Goal: Information Seeking & Learning: Learn about a topic

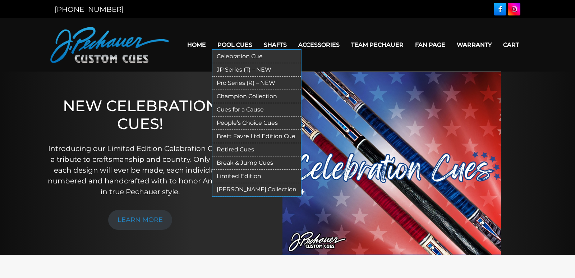
click at [233, 174] on link "Limited Edition" at bounding box center [256, 176] width 88 height 13
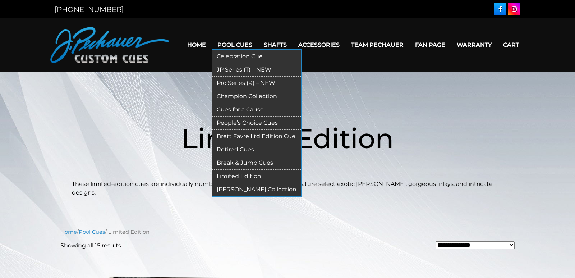
click at [240, 148] on link "Retired Cues" at bounding box center [256, 149] width 88 height 13
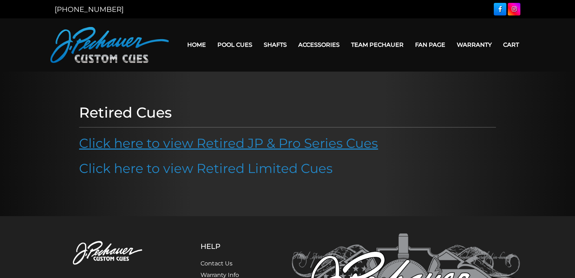
click at [245, 142] on link "Click here to view Retired JP & Pro Series Cues" at bounding box center [228, 143] width 299 height 16
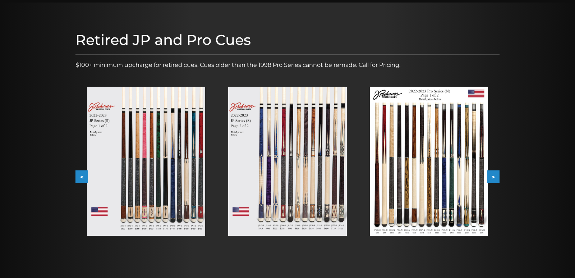
scroll to position [62, 0]
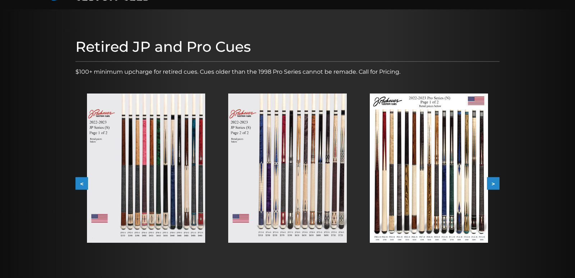
click at [494, 182] on button ">" at bounding box center [493, 183] width 13 height 13
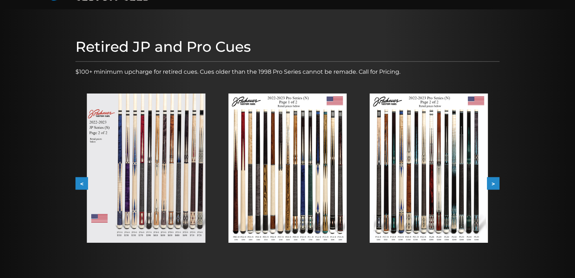
click at [494, 182] on button ">" at bounding box center [493, 183] width 13 height 13
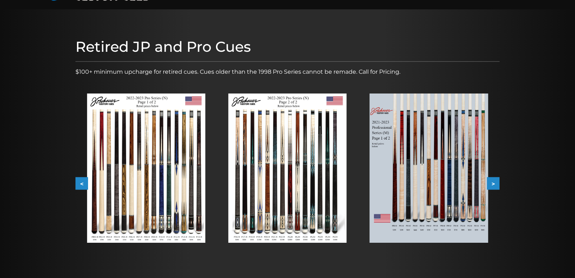
click at [494, 182] on button ">" at bounding box center [493, 183] width 13 height 13
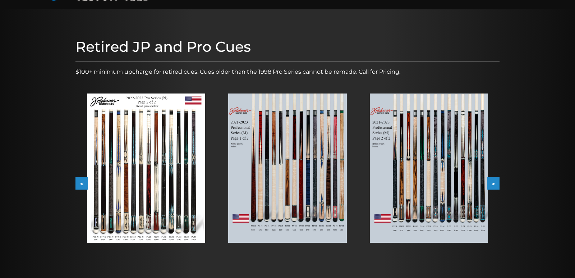
click at [494, 182] on button ">" at bounding box center [493, 183] width 13 height 13
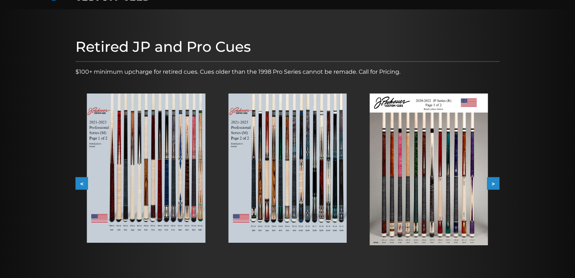
click at [494, 182] on button ">" at bounding box center [493, 183] width 13 height 13
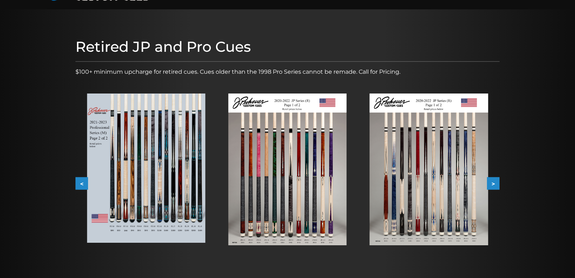
click at [419, 176] on img at bounding box center [429, 169] width 118 height 152
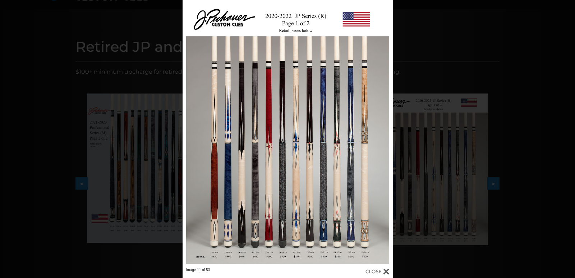
click at [415, 56] on div "Image 11 of 53" at bounding box center [287, 139] width 575 height 278
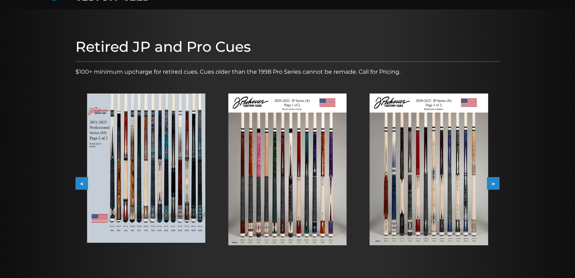
click at [77, 175] on div at bounding box center [145, 168] width 141 height 172
click at [78, 181] on button "<" at bounding box center [81, 183] width 13 height 13
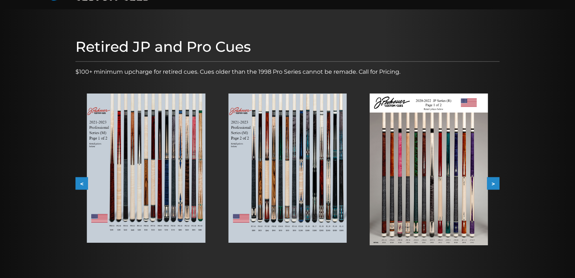
click at [78, 181] on button "<" at bounding box center [81, 183] width 13 height 13
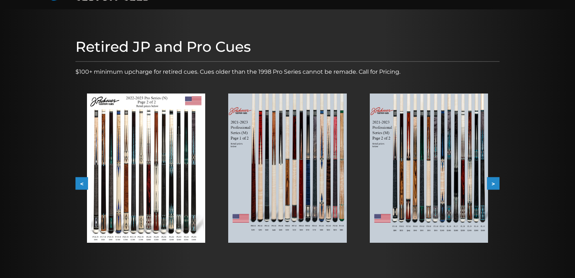
click at [78, 181] on button "<" at bounding box center [81, 183] width 13 height 13
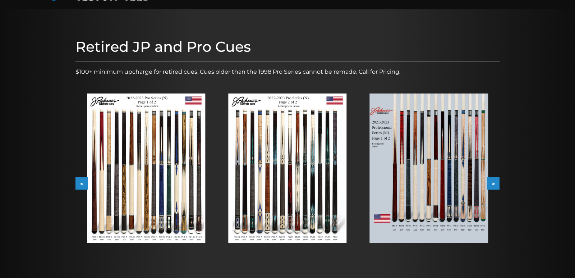
click at [78, 181] on button "<" at bounding box center [81, 183] width 13 height 13
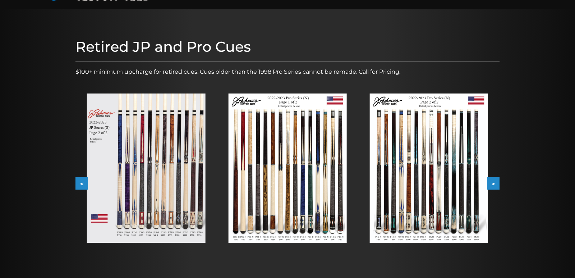
click at [78, 181] on button "<" at bounding box center [81, 183] width 13 height 13
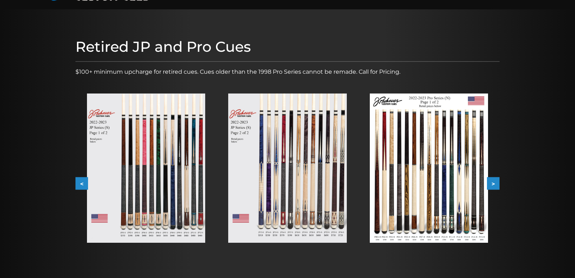
click at [78, 181] on button "<" at bounding box center [81, 183] width 13 height 13
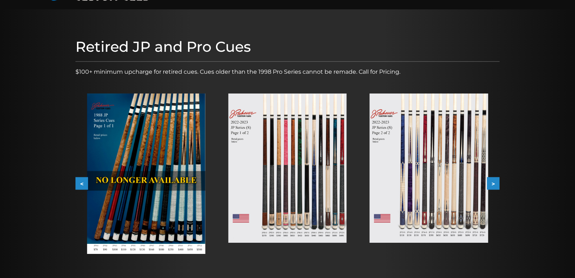
click at [78, 181] on button "<" at bounding box center [81, 183] width 13 height 13
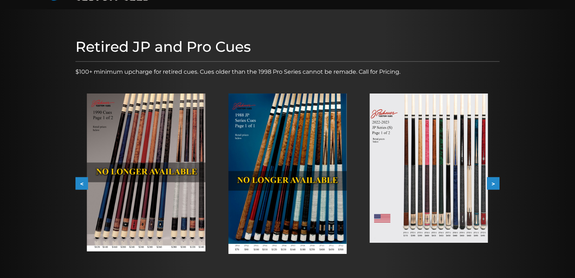
click at [496, 185] on button ">" at bounding box center [493, 183] width 13 height 13
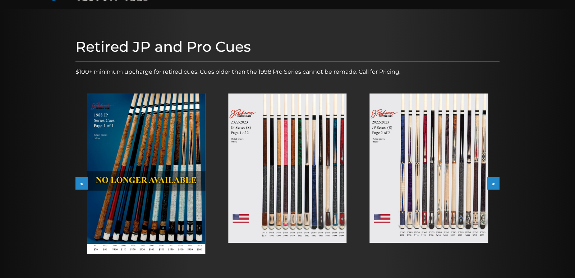
scroll to position [0, 0]
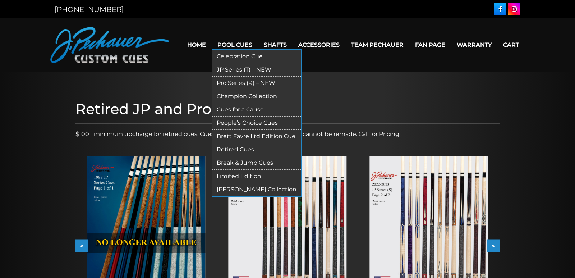
click at [240, 70] on link "JP Series (T) – NEW" at bounding box center [256, 69] width 88 height 13
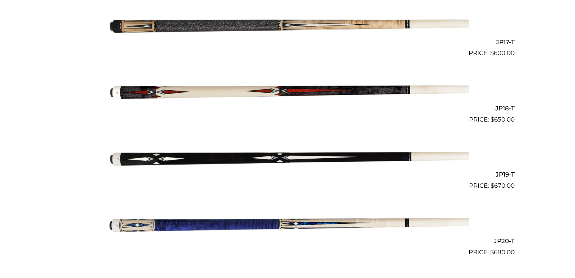
scroll to position [1163, 0]
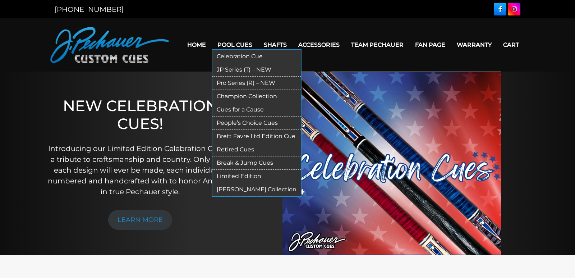
click at [237, 146] on link "Retired Cues" at bounding box center [256, 149] width 88 height 13
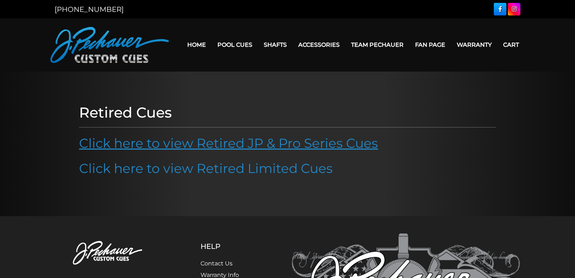
click at [252, 146] on link "Click here to view Retired JP & Pro Series Cues" at bounding box center [228, 143] width 299 height 16
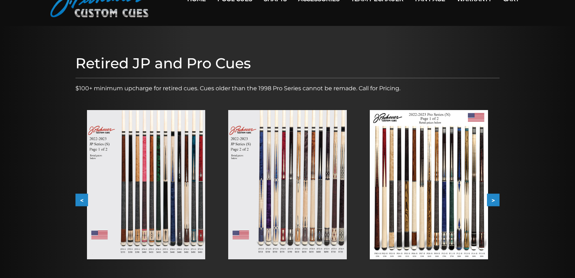
scroll to position [73, 0]
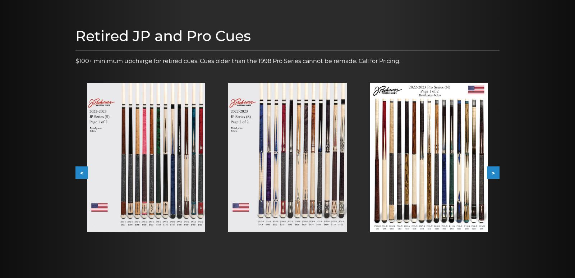
click at [493, 173] on button ">" at bounding box center [493, 172] width 13 height 13
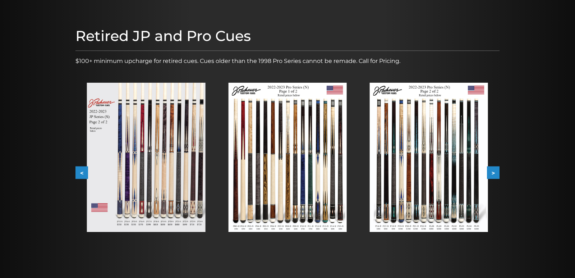
click at [493, 173] on button ">" at bounding box center [493, 172] width 13 height 13
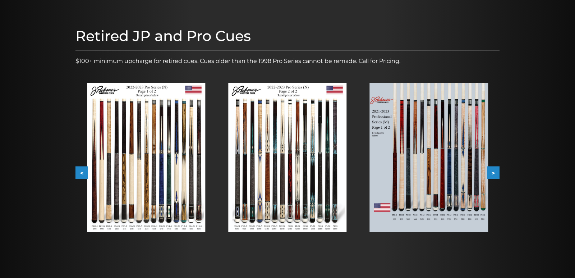
click at [493, 173] on button ">" at bounding box center [493, 172] width 13 height 13
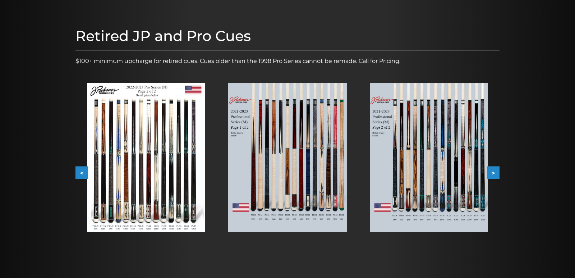
click at [493, 173] on button ">" at bounding box center [493, 172] width 13 height 13
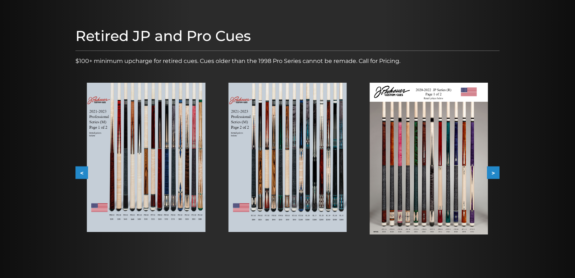
click at [493, 173] on button ">" at bounding box center [493, 172] width 13 height 13
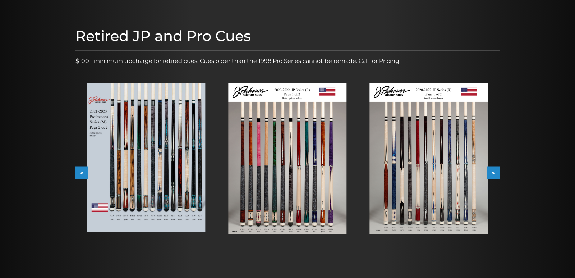
click at [449, 169] on img at bounding box center [429, 159] width 118 height 152
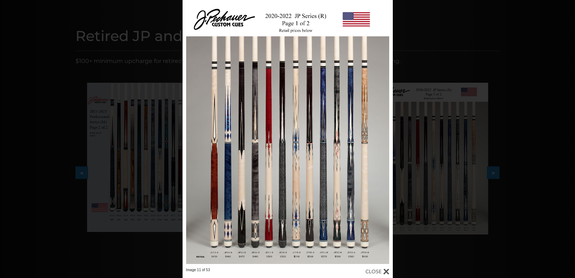
click at [509, 76] on div "Image 11 of 53" at bounding box center [287, 139] width 575 height 278
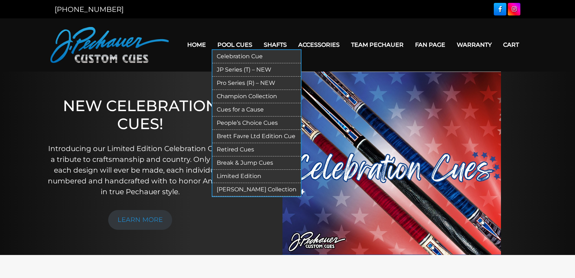
click at [236, 80] on link "Pro Series (R) – NEW" at bounding box center [256, 83] width 88 height 13
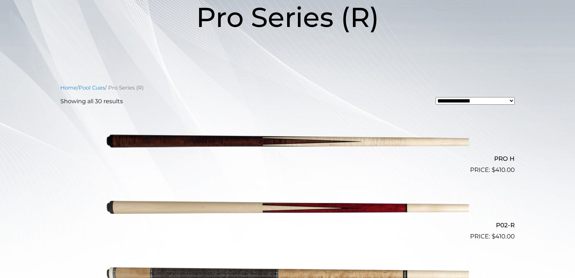
scroll to position [278, 0]
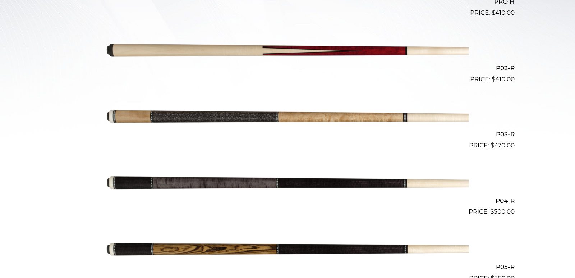
click at [223, 179] on img at bounding box center [287, 183] width 363 height 60
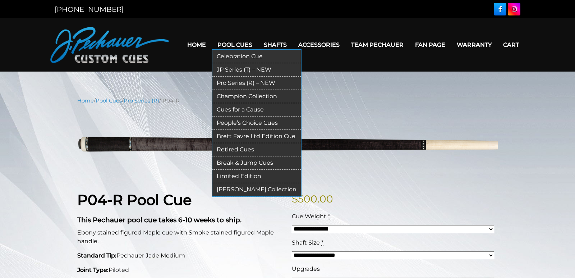
click at [238, 70] on link "JP Series (T) – NEW" at bounding box center [256, 69] width 88 height 13
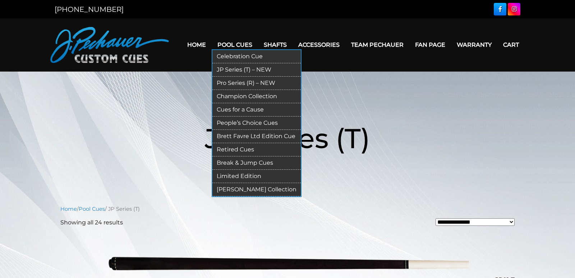
click at [239, 82] on link "Pro Series (R) – NEW" at bounding box center [256, 83] width 88 height 13
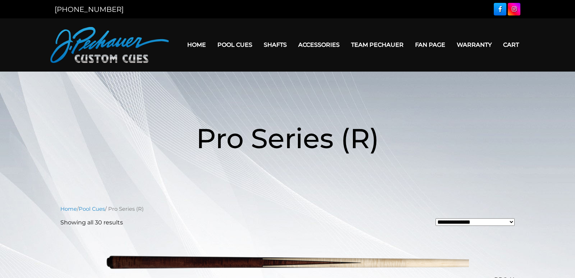
scroll to position [299, 0]
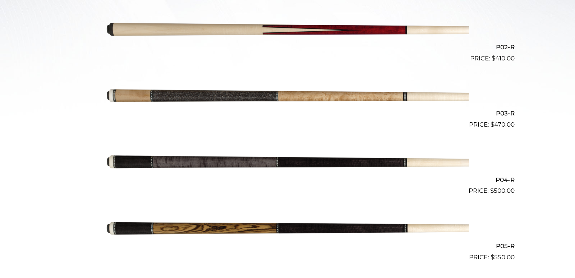
click at [196, 161] on img at bounding box center [287, 162] width 363 height 60
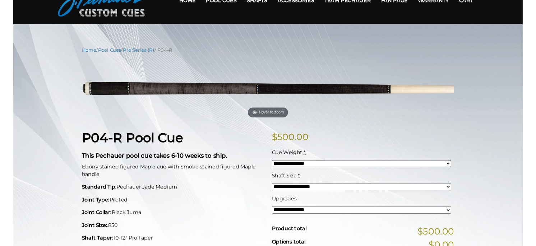
scroll to position [45, 0]
